Goal: Information Seeking & Learning: Check status

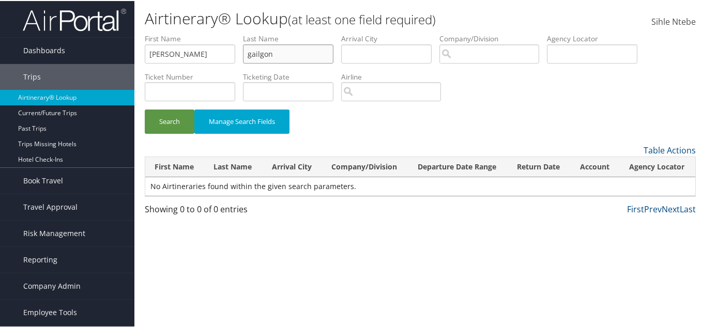
click at [263, 55] on input "gailgon" at bounding box center [288, 52] width 90 height 19
click at [264, 53] on input "gailgon" at bounding box center [288, 52] width 90 height 19
type input "galgon"
click at [173, 122] on button "Search" at bounding box center [170, 121] width 50 height 24
